Goal: Task Accomplishment & Management: Use online tool/utility

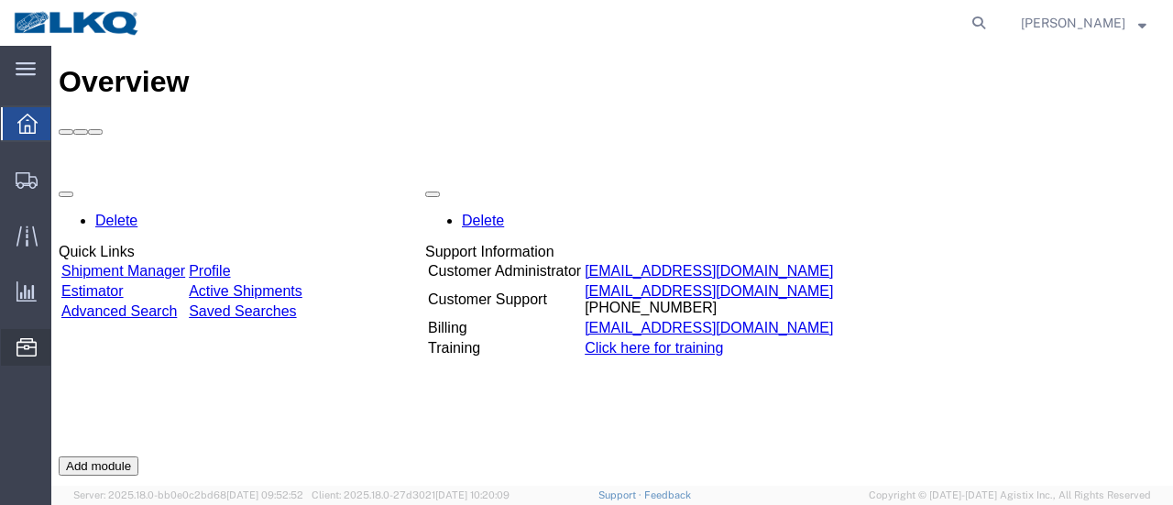
click at [0, 0] on span "Location Appointment" at bounding box center [0, 0] width 0 height 0
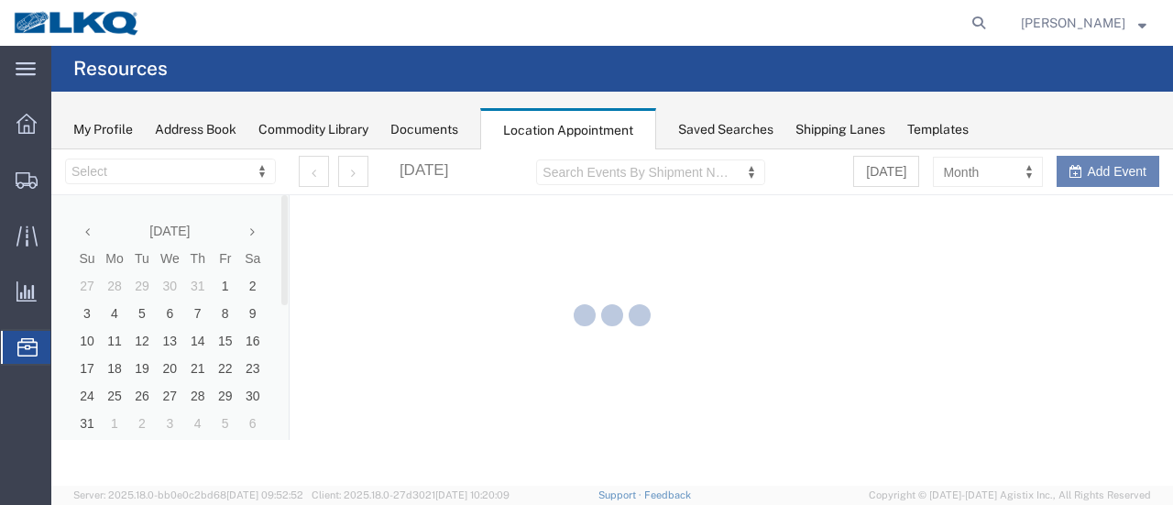
select select "28712"
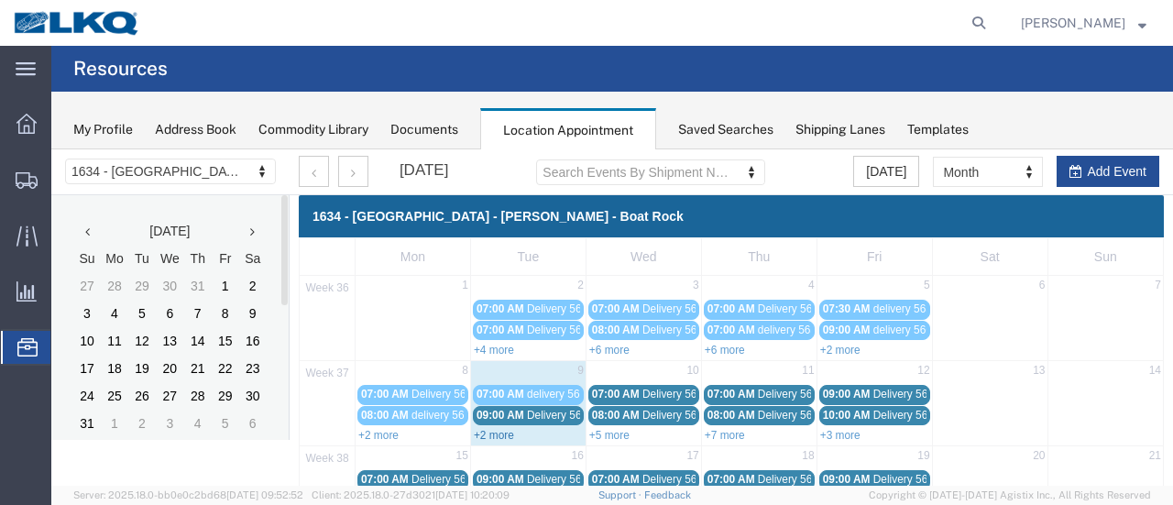
click at [497, 432] on link "+2 more" at bounding box center [494, 435] width 40 height 13
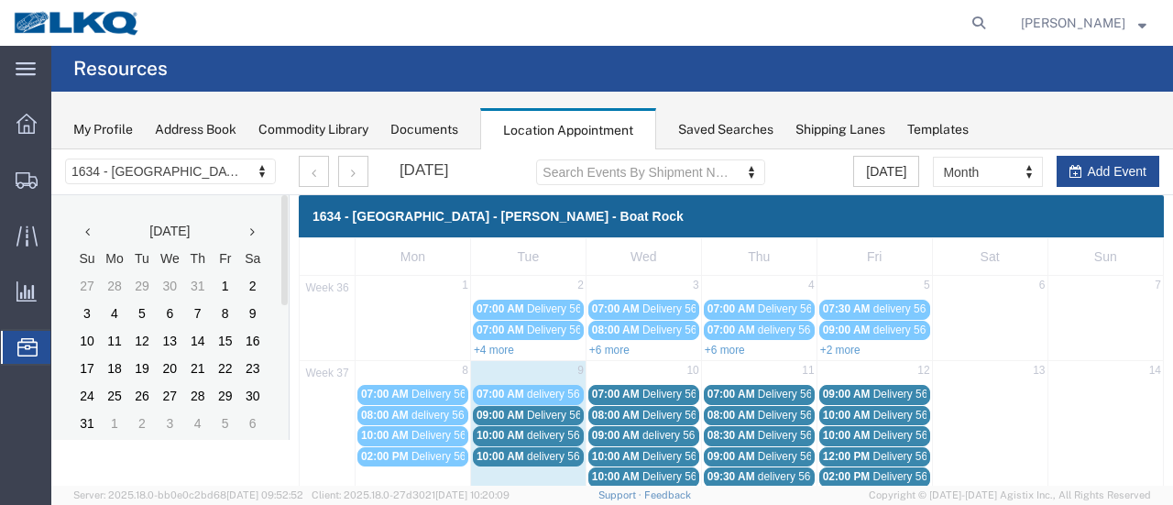
click at [554, 412] on span "Delivery 56383316" at bounding box center [572, 415] width 91 height 13
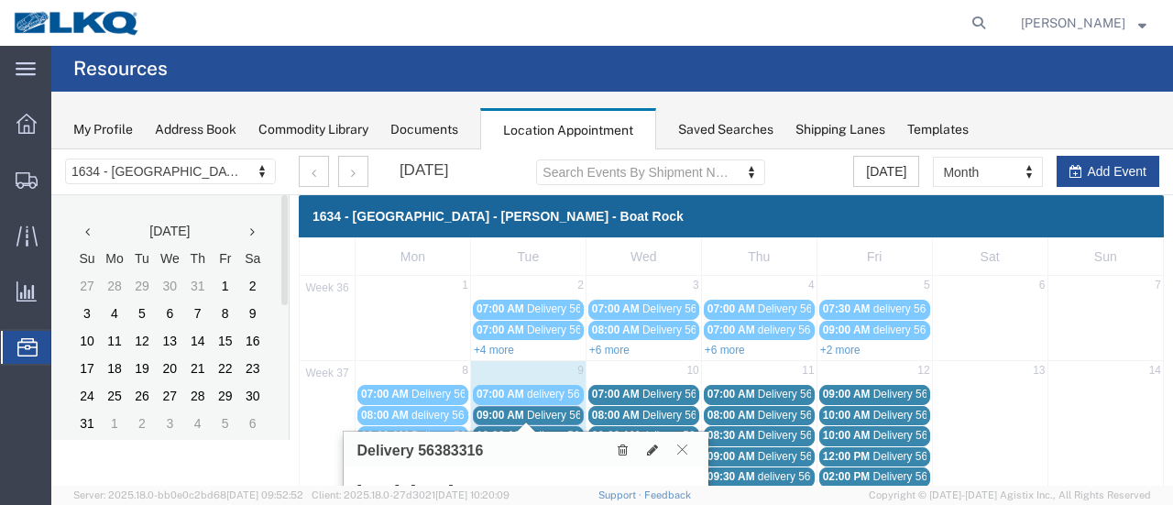
click at [681, 446] on icon at bounding box center [682, 448] width 10 height 11
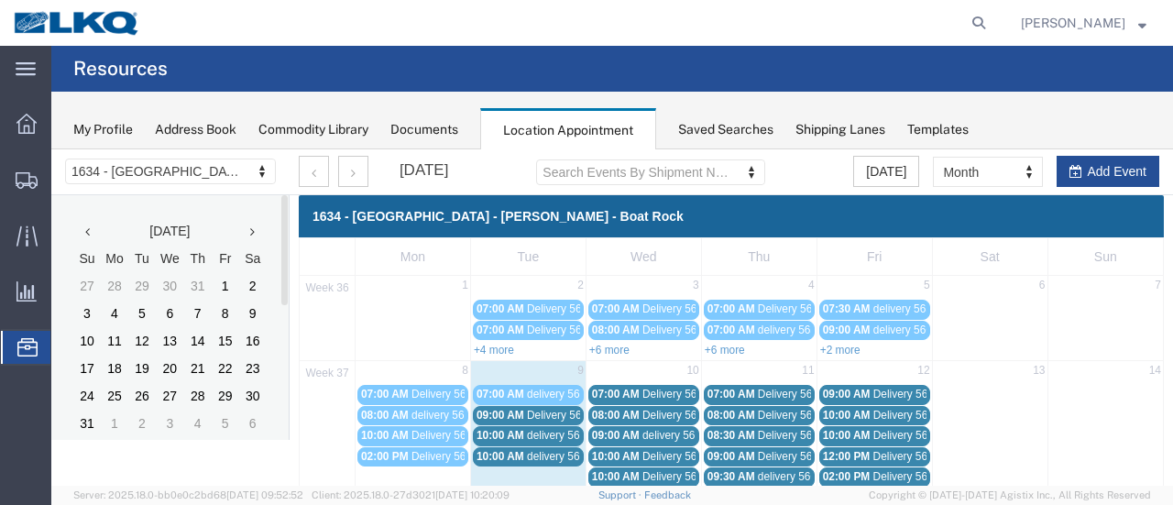
click at [550, 414] on span "Delivery 56383316" at bounding box center [572, 415] width 91 height 13
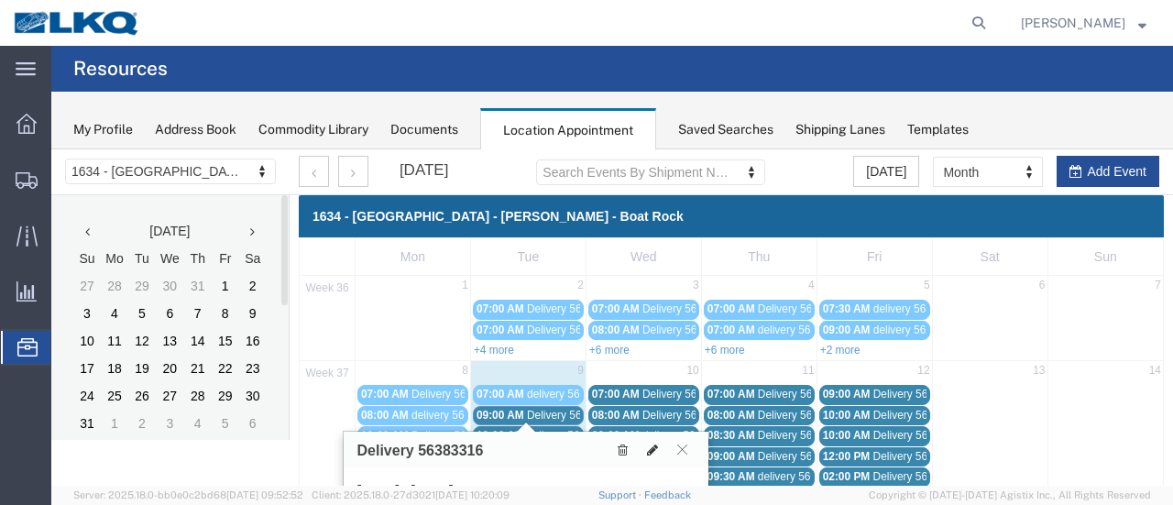
click at [654, 444] on icon at bounding box center [652, 449] width 11 height 13
select select "1"
select select
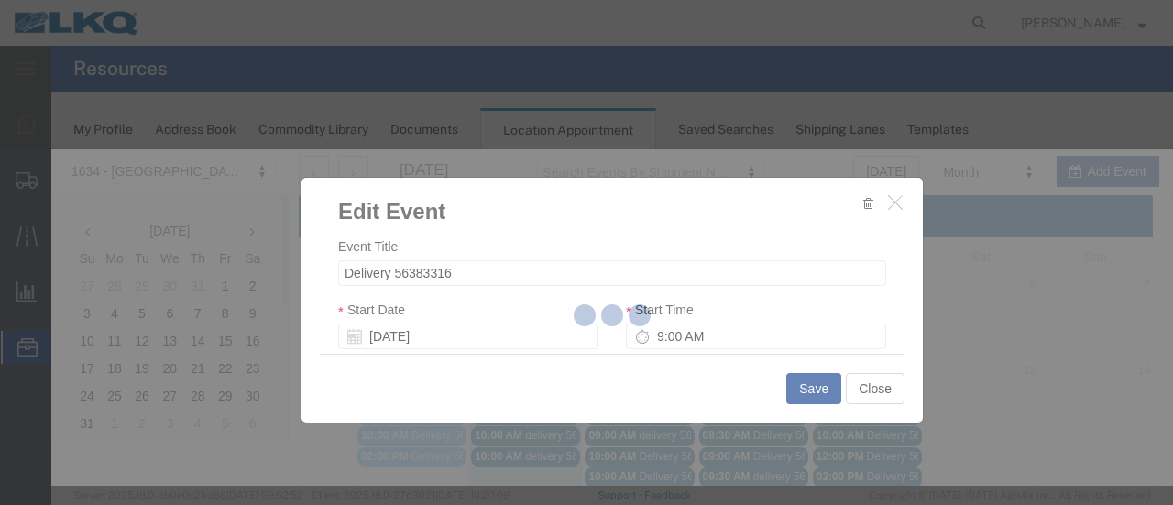
select select
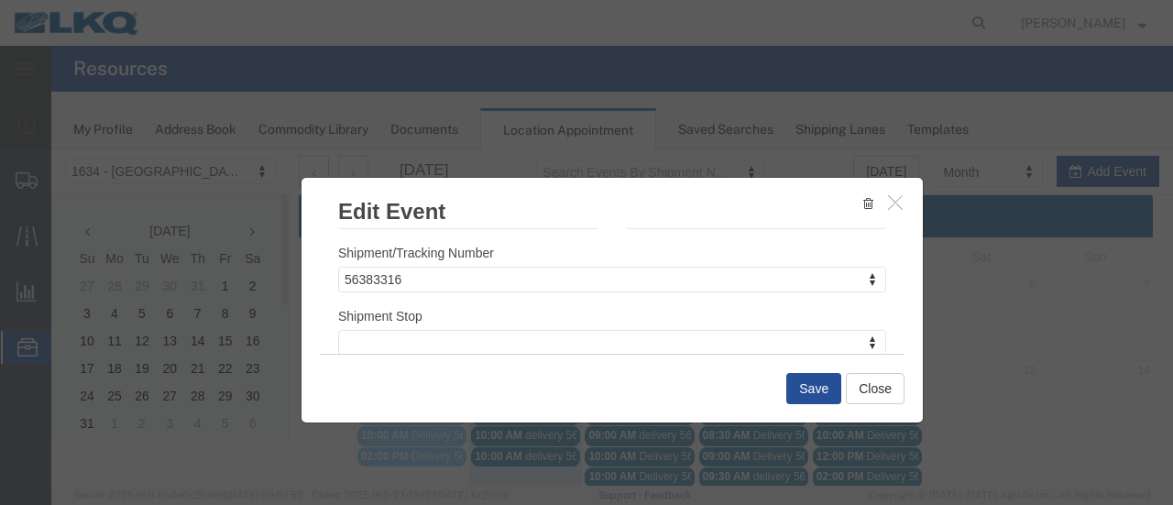
scroll to position [275, 0]
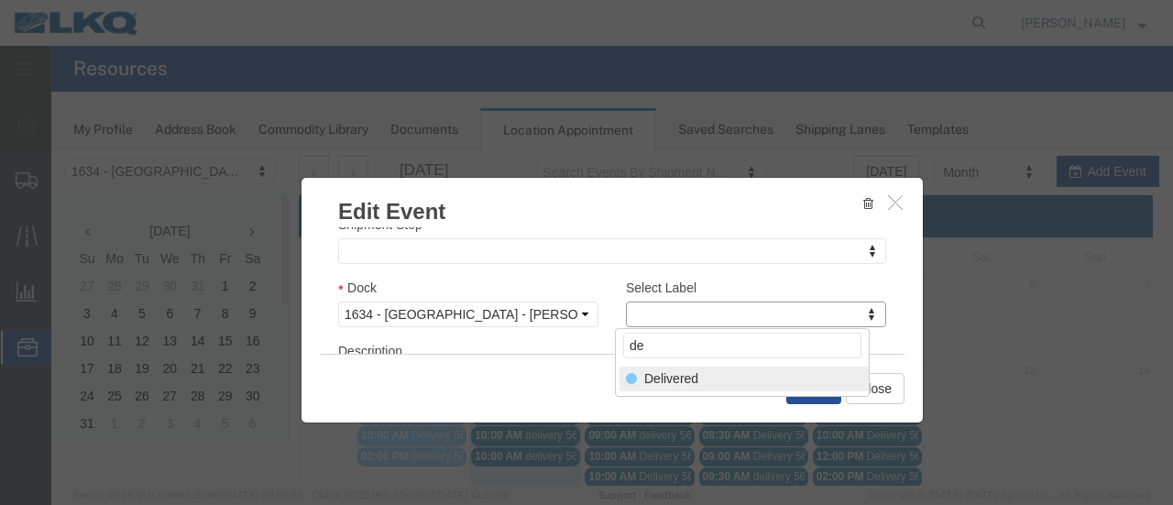
type input "de"
select select "40"
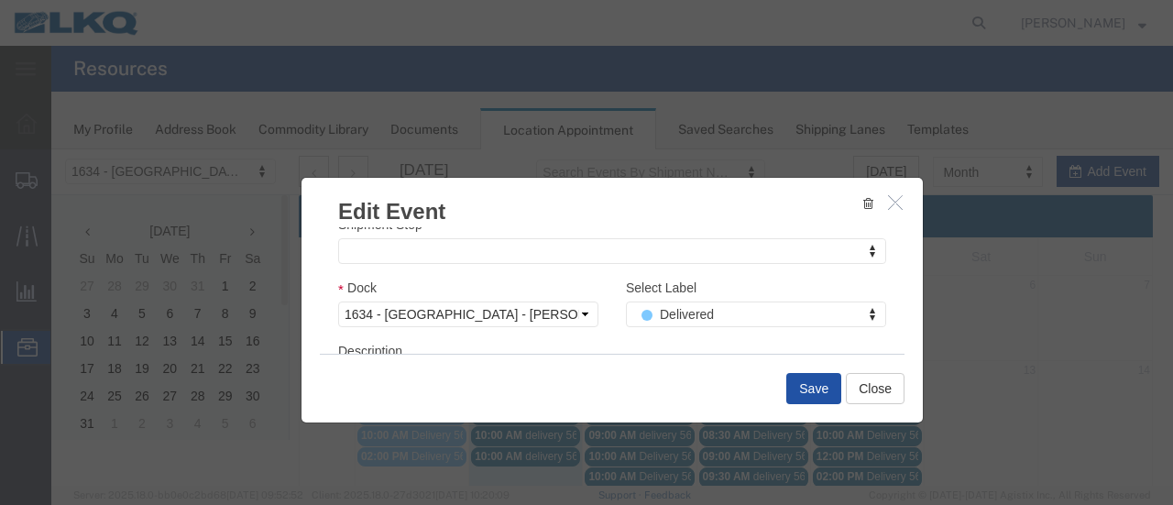
click at [808, 388] on button "Save" at bounding box center [813, 388] width 55 height 31
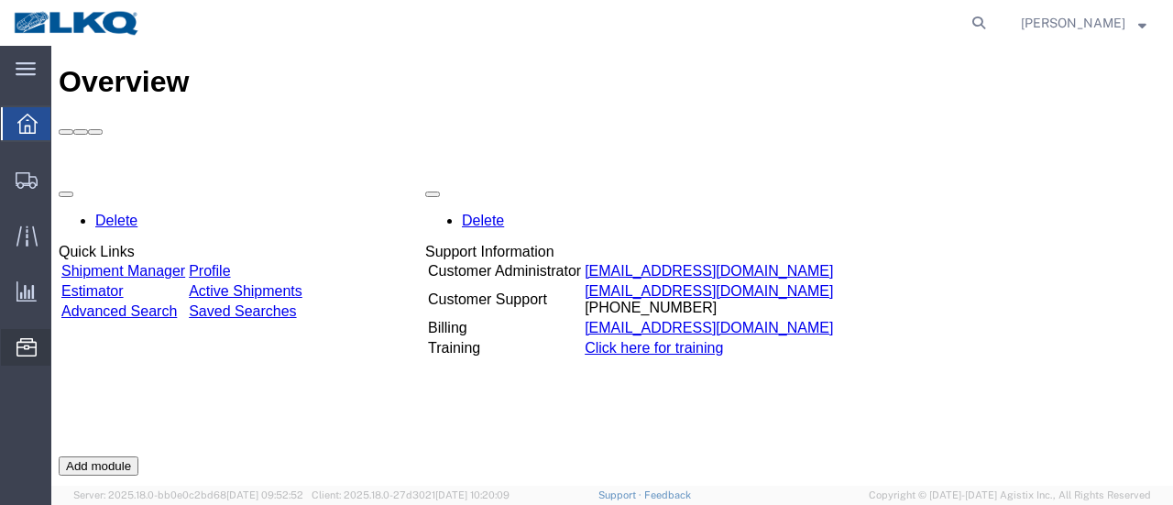
click at [0, 0] on span "Location Appointment" at bounding box center [0, 0] width 0 height 0
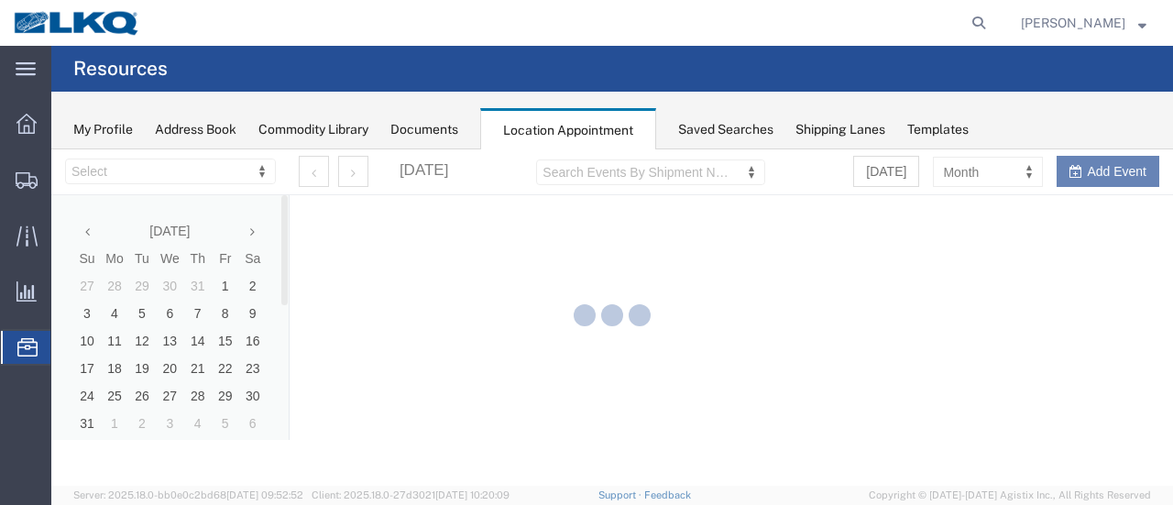
select select "28712"
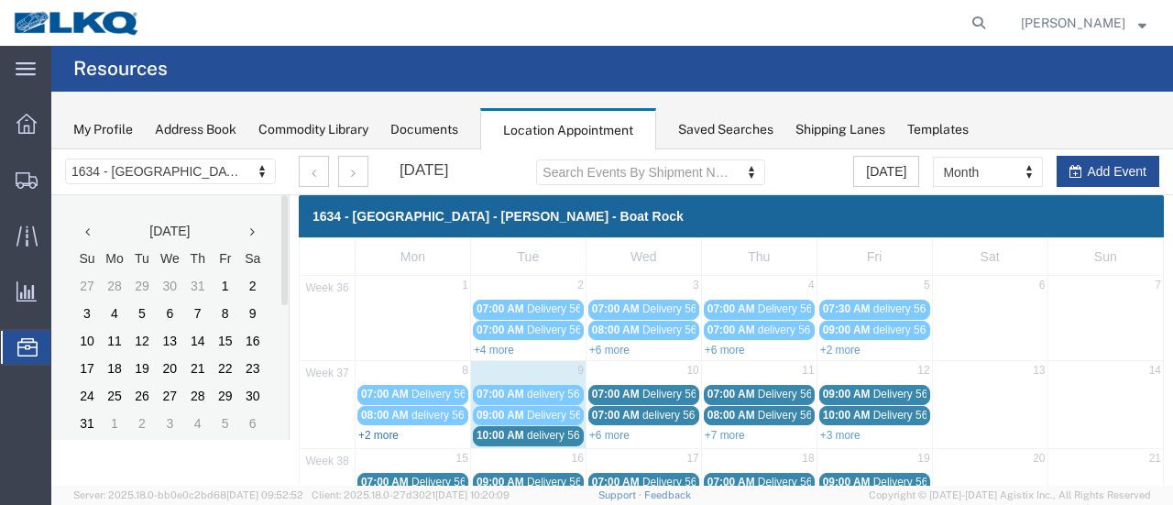
click at [378, 431] on link "+2 more" at bounding box center [378, 435] width 40 height 13
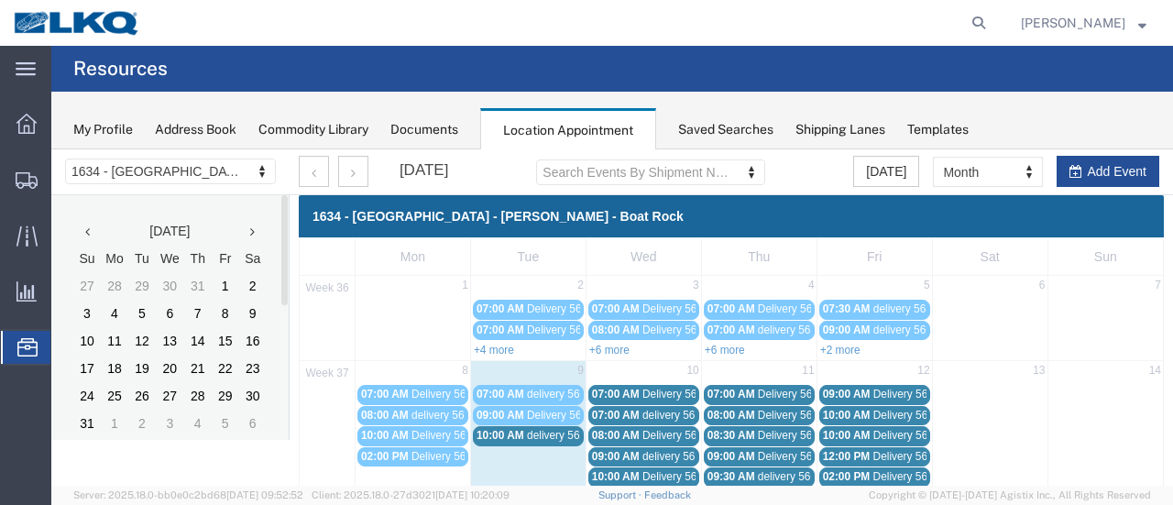
scroll to position [92, 0]
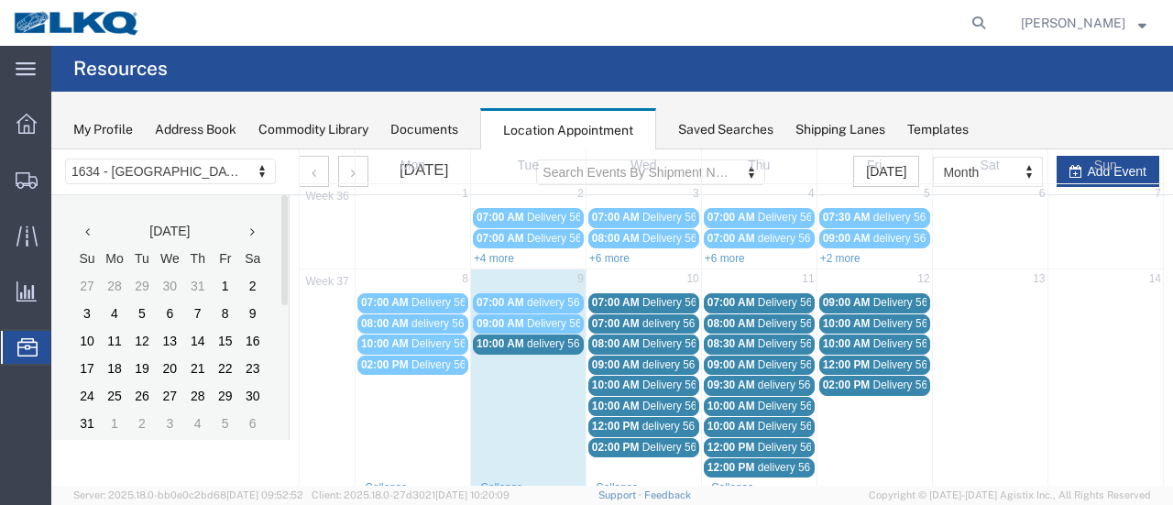
click at [544, 342] on span "delivery 56747269" at bounding box center [571, 343] width 89 height 13
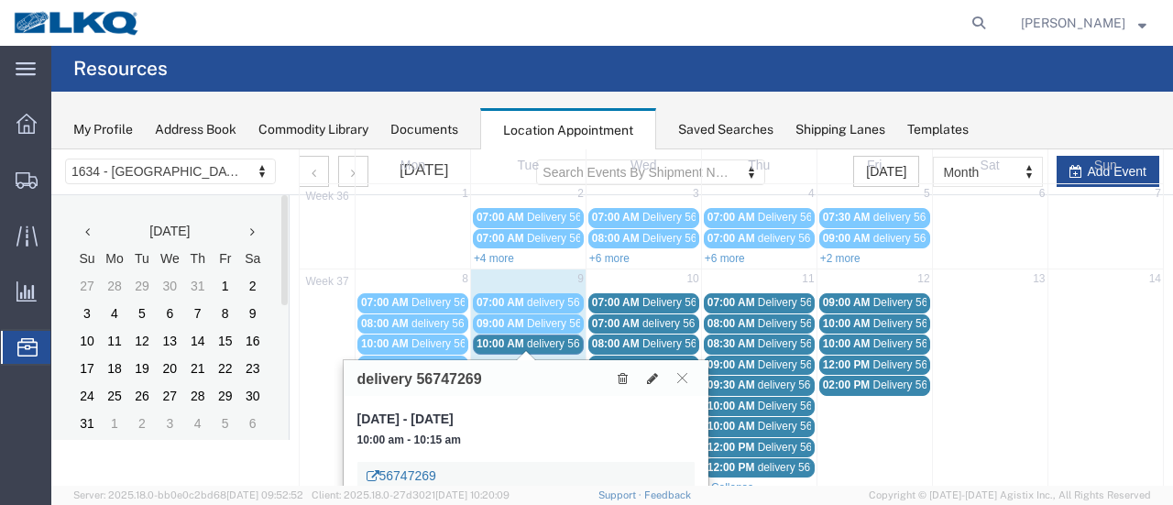
click at [414, 470] on link "56747269" at bounding box center [402, 475] width 70 height 18
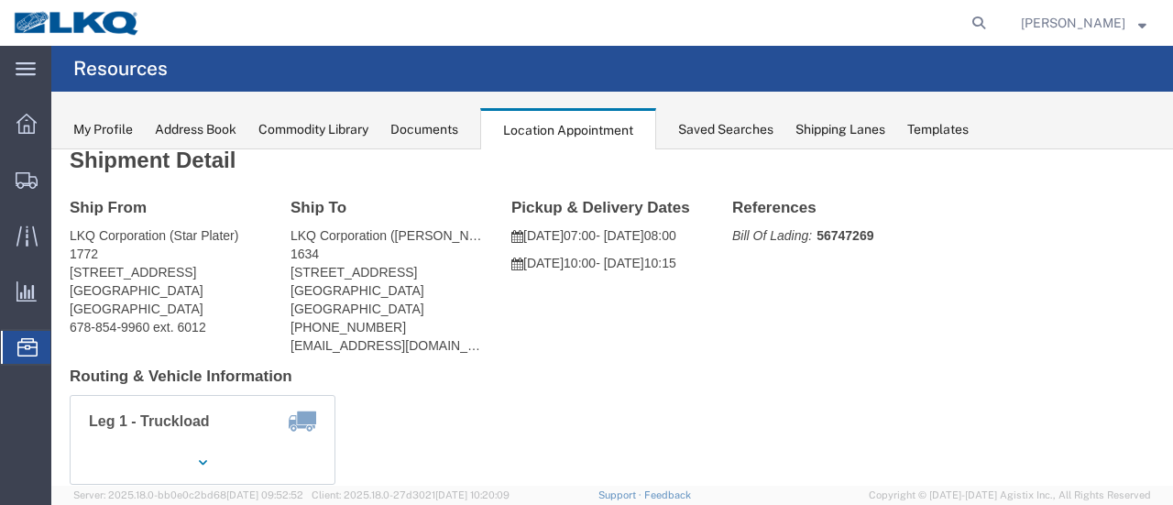
scroll to position [0, 0]
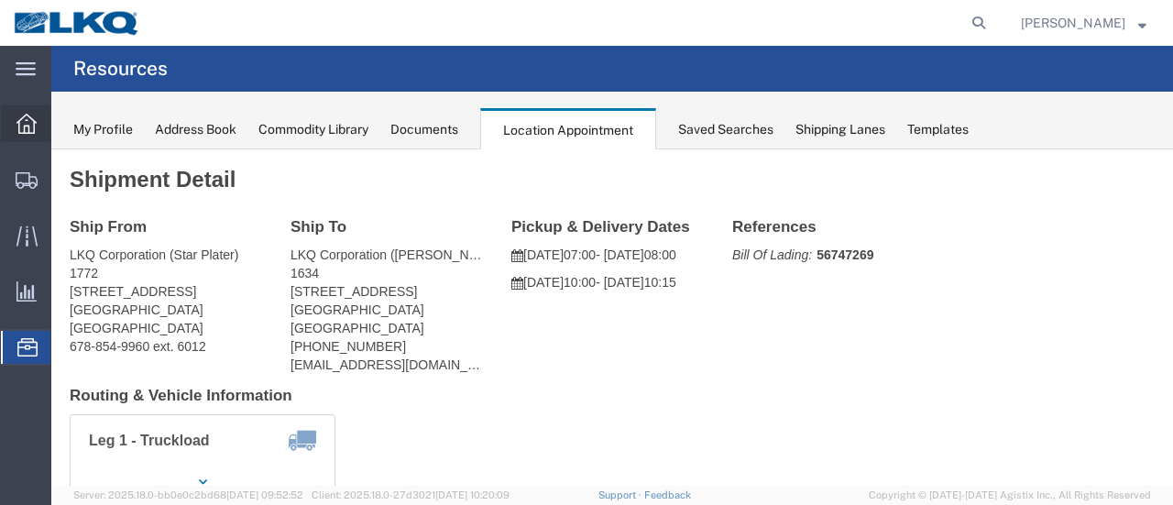
click at [23, 116] on icon at bounding box center [26, 124] width 20 height 20
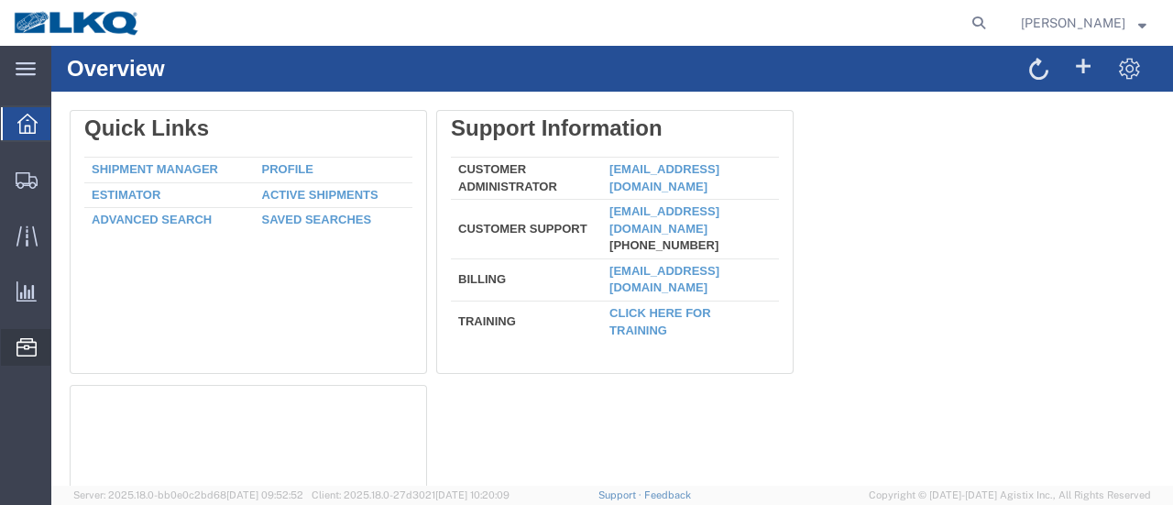
click at [0, 0] on span "Location Appointment" at bounding box center [0, 0] width 0 height 0
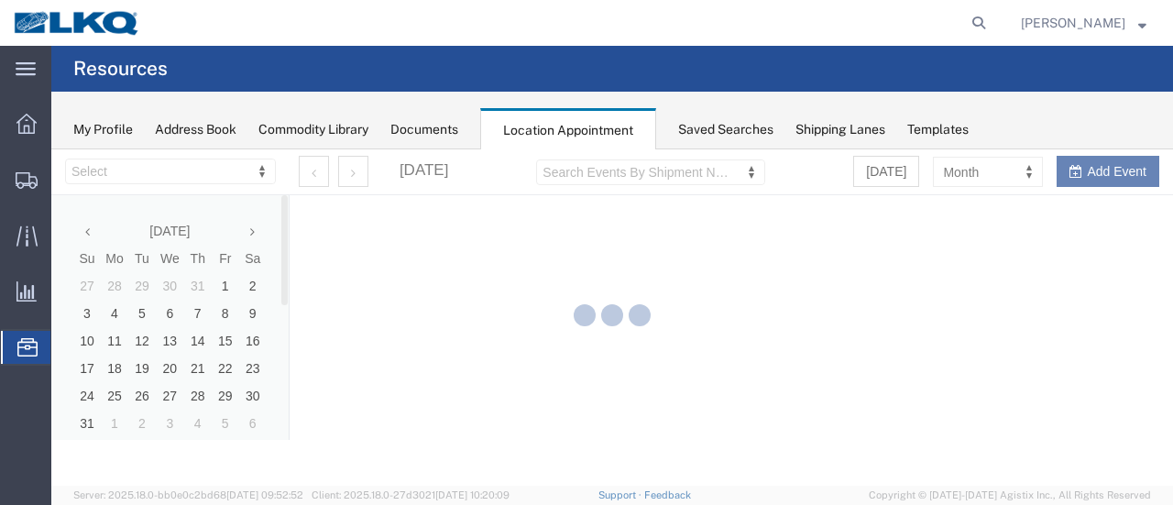
select select "28712"
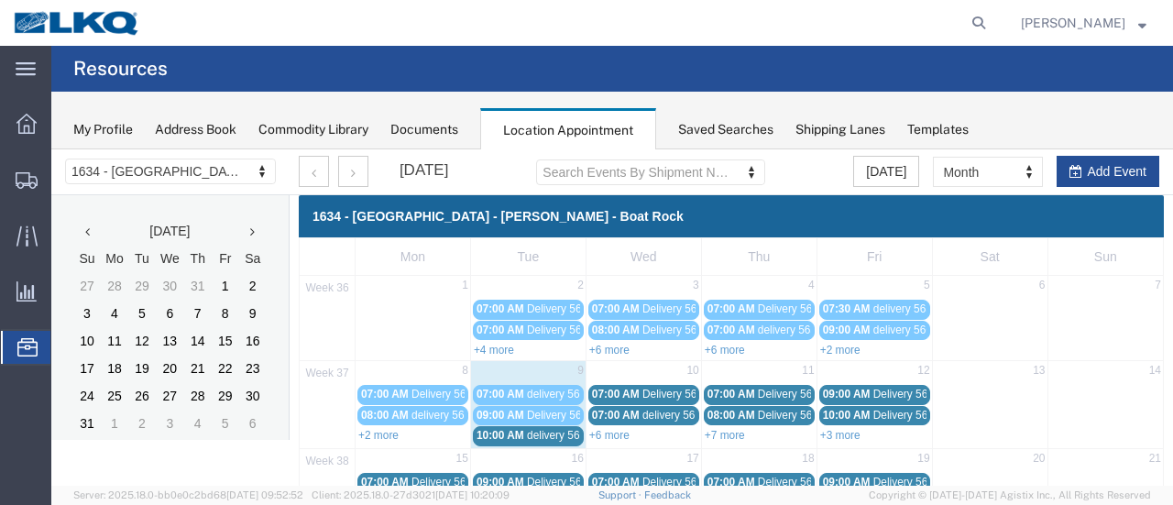
scroll to position [183, 0]
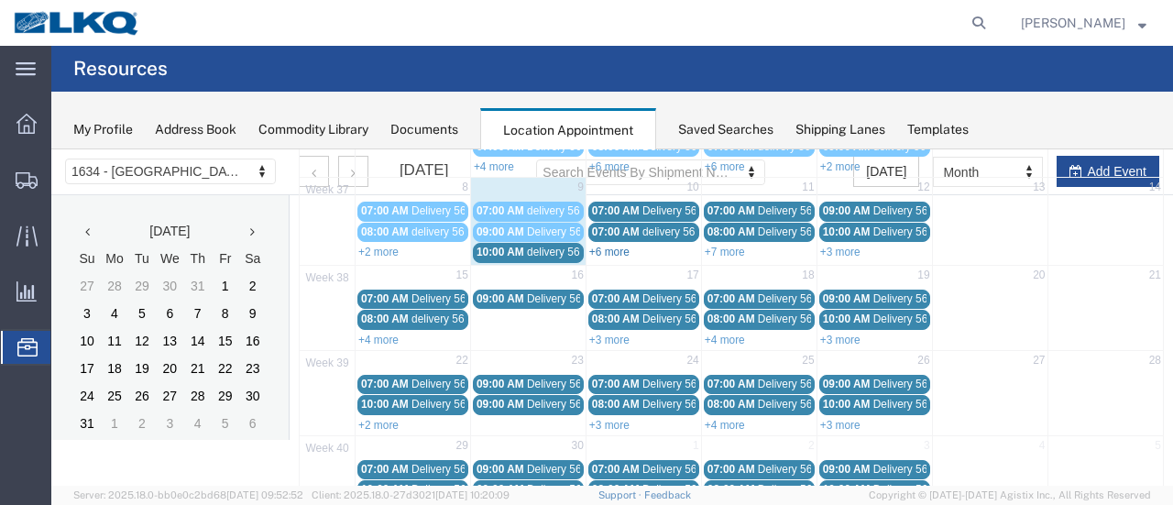
click at [599, 250] on link "+6 more" at bounding box center [609, 252] width 40 height 13
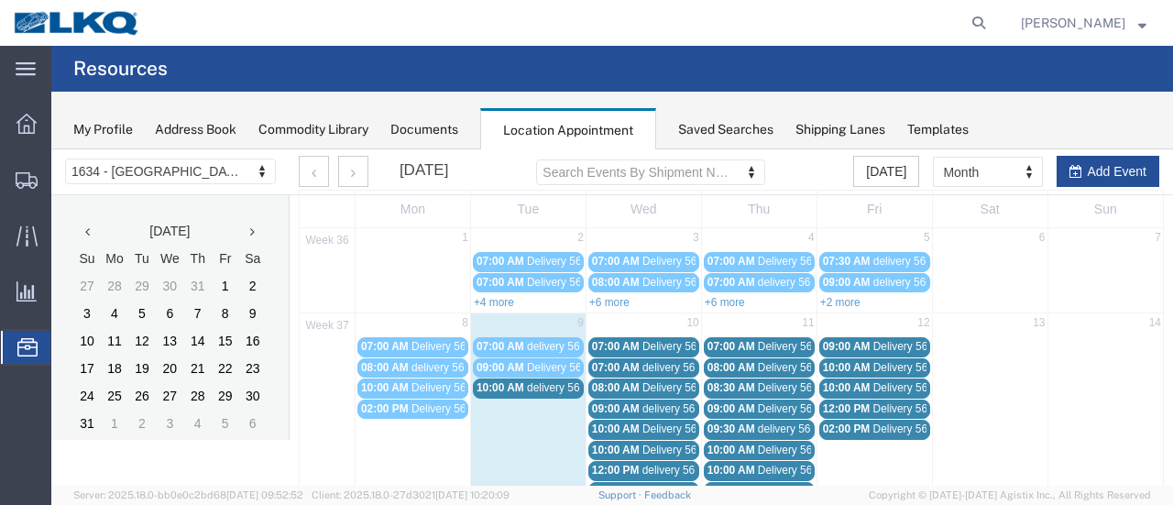
scroll to position [0, 0]
